Goal: Task Accomplishment & Management: Complete application form

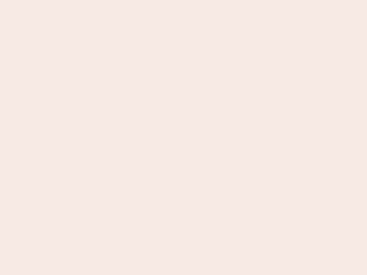
click at [183, 137] on nb-app "Almost there Thank you for registering for Newbook. Your account is under revie…" at bounding box center [183, 137] width 367 height 275
click at [183, 0] on nb-app "Almost there Thank you for registering for Newbook. Your account is under revie…" at bounding box center [183, 137] width 367 height 275
click at [196, 0] on nb-app "Almost there Thank you for registering for Newbook. Your account is under revie…" at bounding box center [183, 137] width 367 height 275
click at [183, 137] on nb-app "Almost there Thank you for registering for Newbook. Your account is under revie…" at bounding box center [183, 137] width 367 height 275
click at [183, 0] on nb-app "Almost there Thank you for registering for Newbook. Your account is under revie…" at bounding box center [183, 137] width 367 height 275
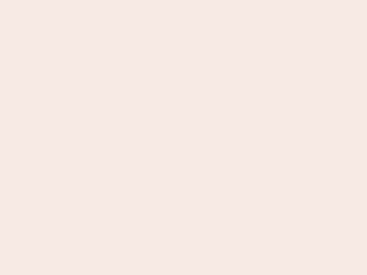
click at [128, 0] on nb-app "Almost there Thank you for registering for Newbook. Your account is under revie…" at bounding box center [183, 137] width 367 height 275
click at [183, 137] on nb-app "Almost there Thank you for registering for Newbook. Your account is under revie…" at bounding box center [183, 137] width 367 height 275
click at [183, 0] on nb-app "Almost there Thank you for registering for Newbook. Your account is under revie…" at bounding box center [183, 137] width 367 height 275
click at [128, 0] on nb-app "Almost there Thank you for registering for Newbook. Your account is under revie…" at bounding box center [183, 137] width 367 height 275
click at [183, 137] on nb-app "Almost there Thank you for registering for Newbook. Your account is under revie…" at bounding box center [183, 137] width 367 height 275
